Goal: Task Accomplishment & Management: Manage account settings

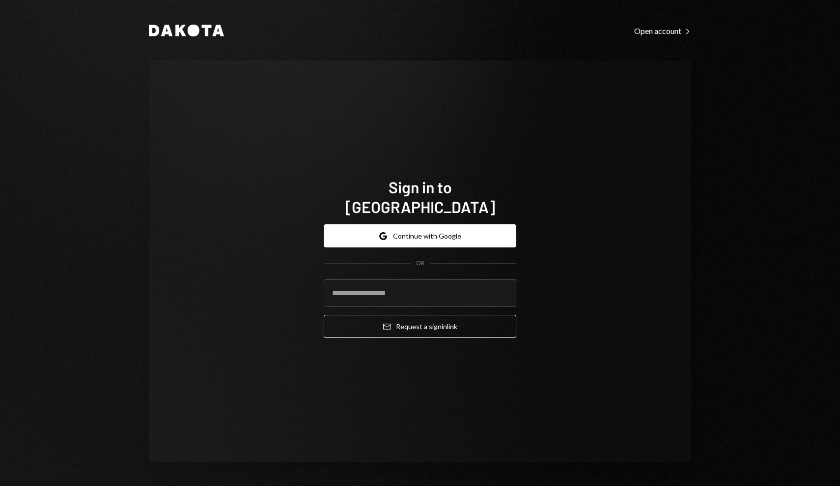
type input "**********"
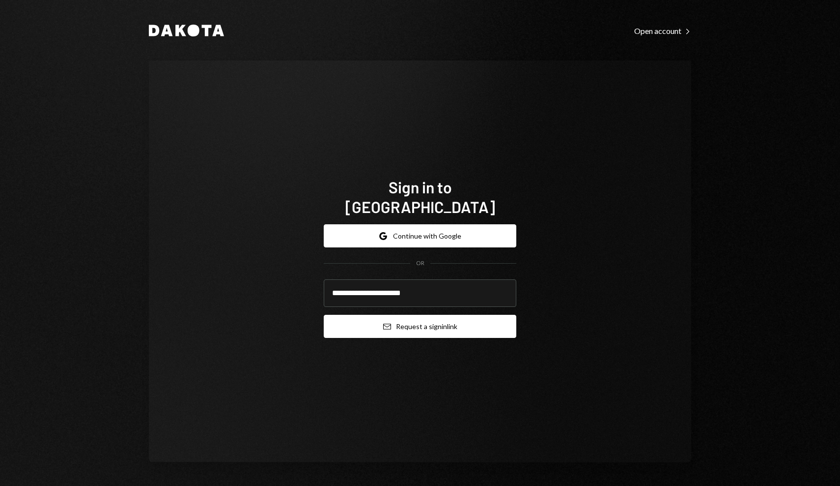
click at [414, 323] on button "Email Request a sign in link" at bounding box center [420, 326] width 193 height 23
